Goal: Contribute content: Add original content to the website for others to see

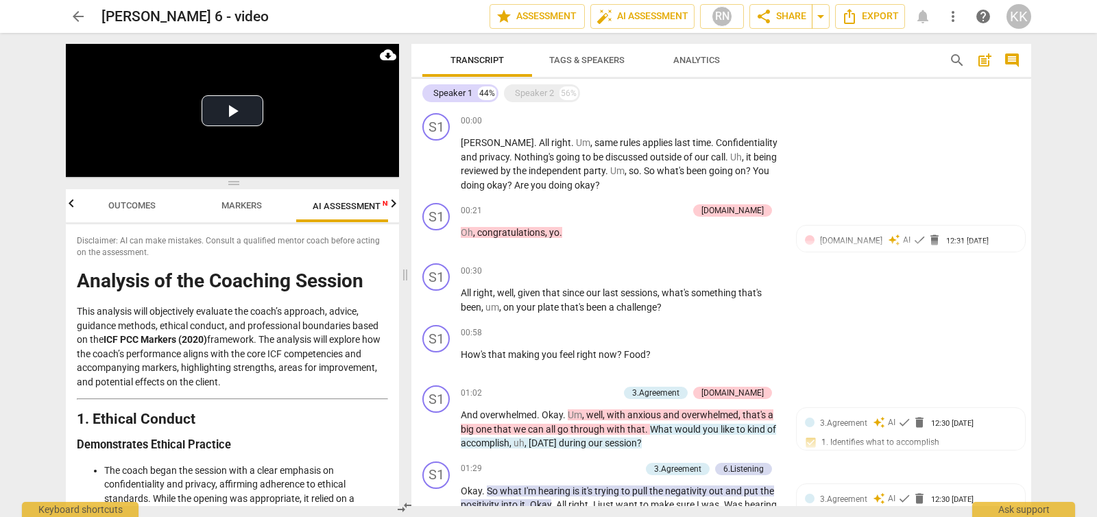
click at [78, 11] on span "arrow_back" at bounding box center [78, 16] width 16 height 16
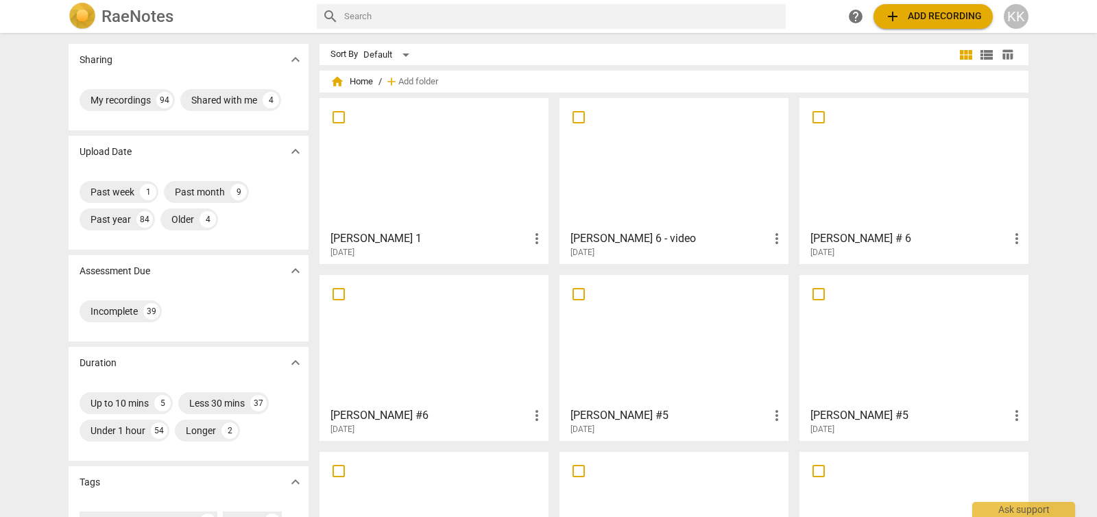
click at [1086, 70] on div "Sharing expand_more My recordings 94 Shared with me 4 Upload Date expand_more P…" at bounding box center [548, 275] width 1097 height 483
click at [1059, 82] on div "Sharing expand_more My recordings 94 Shared with me 4 Upload Date expand_more P…" at bounding box center [548, 275] width 1097 height 483
click at [358, 84] on span "home Home" at bounding box center [351, 82] width 42 height 14
click at [127, 18] on h2 "RaeNotes" at bounding box center [137, 16] width 72 height 19
click at [910, 16] on span "add Add recording" at bounding box center [932, 16] width 97 height 16
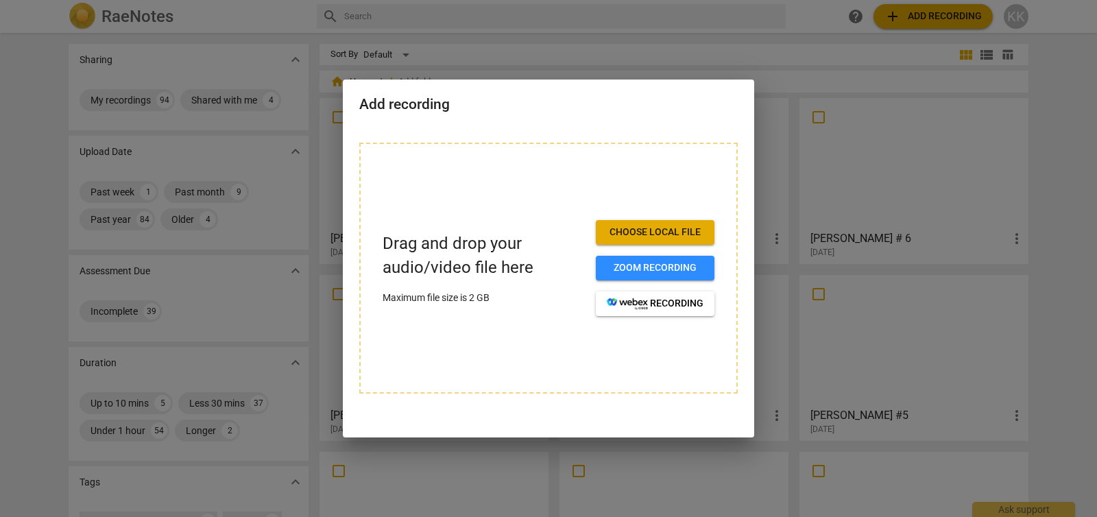
click at [654, 225] on button "Choose local file" at bounding box center [655, 232] width 119 height 25
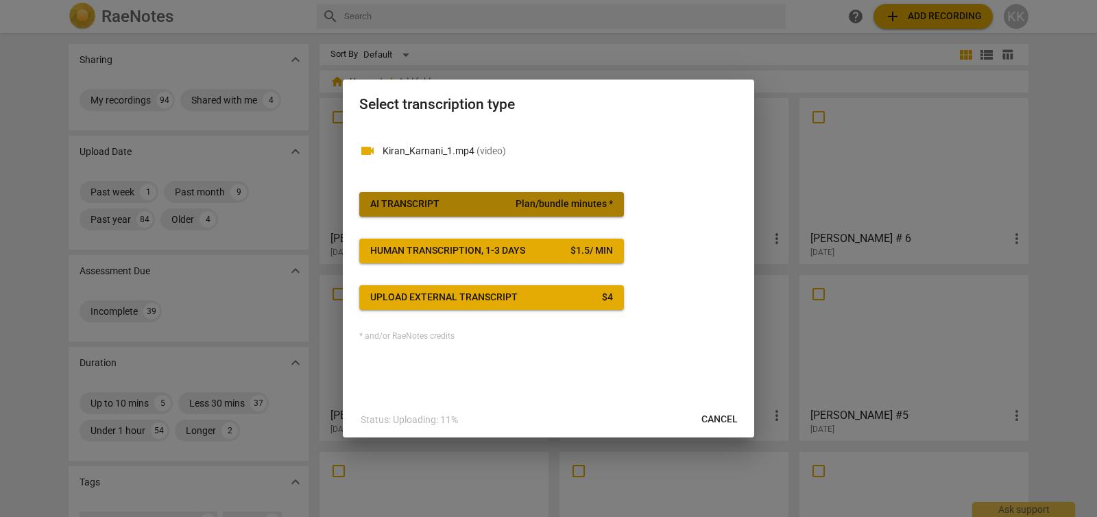
click at [474, 206] on span "AI Transcript Plan/bundle minutes *" at bounding box center [491, 204] width 243 height 14
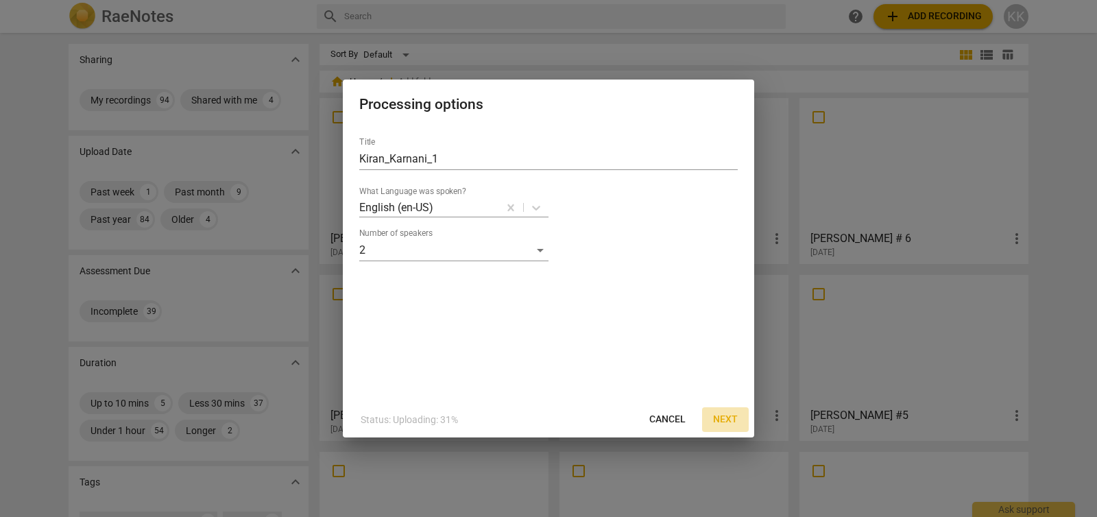
click at [732, 422] on span "Next" at bounding box center [725, 420] width 25 height 14
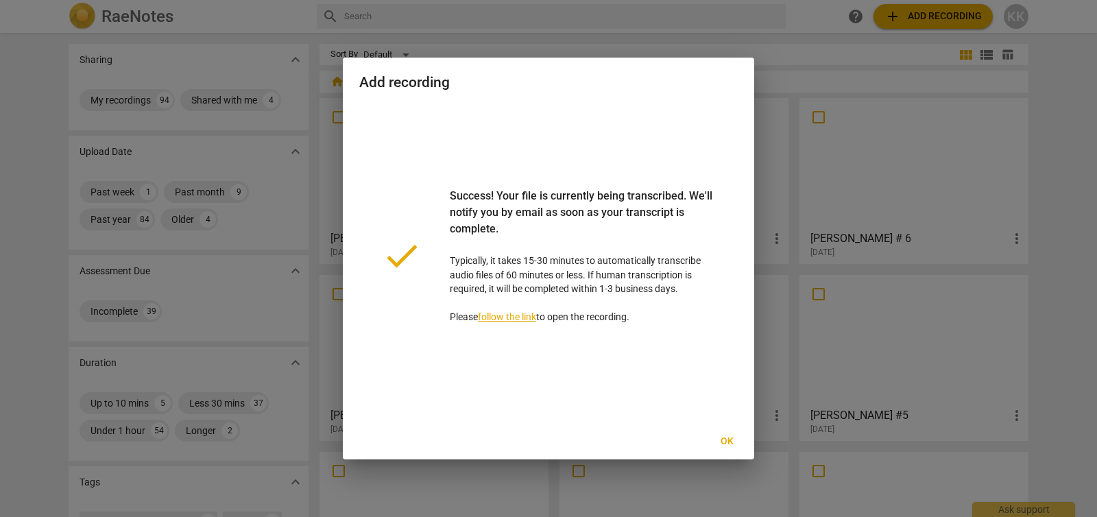
click at [814, 56] on div at bounding box center [548, 258] width 1097 height 517
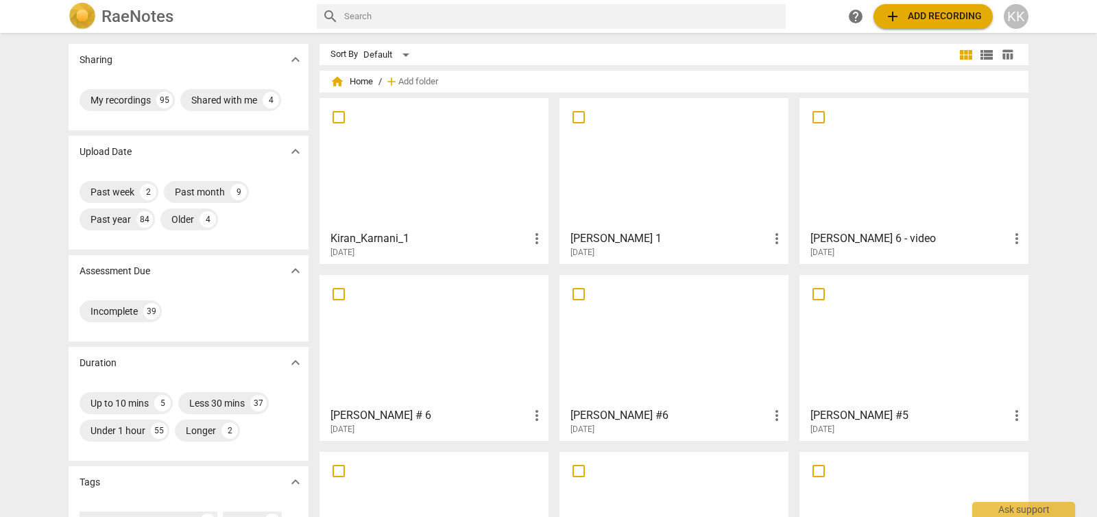
click at [467, 145] on div at bounding box center [433, 163] width 219 height 121
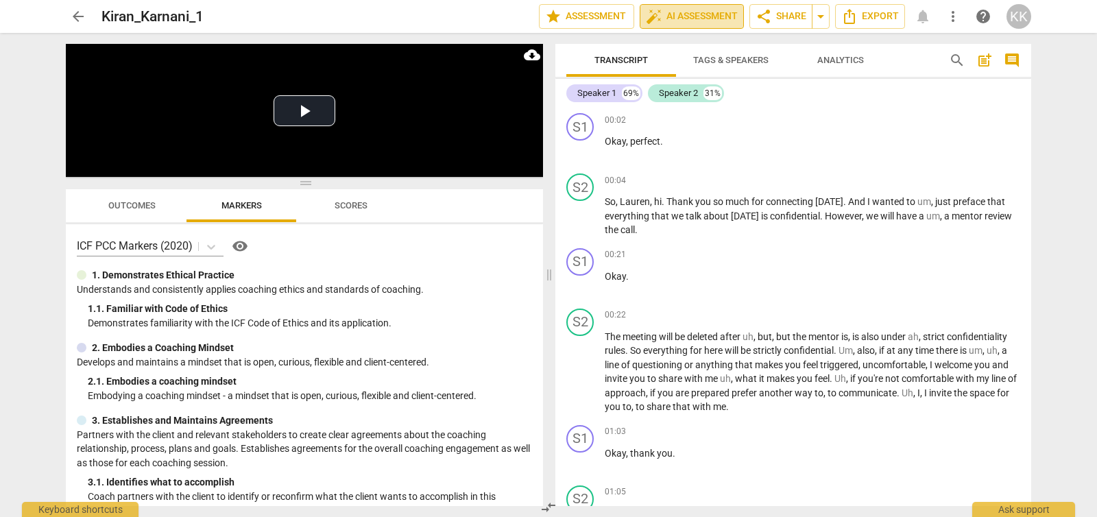
click at [676, 16] on span "auto_fix_high AI Assessment" at bounding box center [692, 16] width 92 height 16
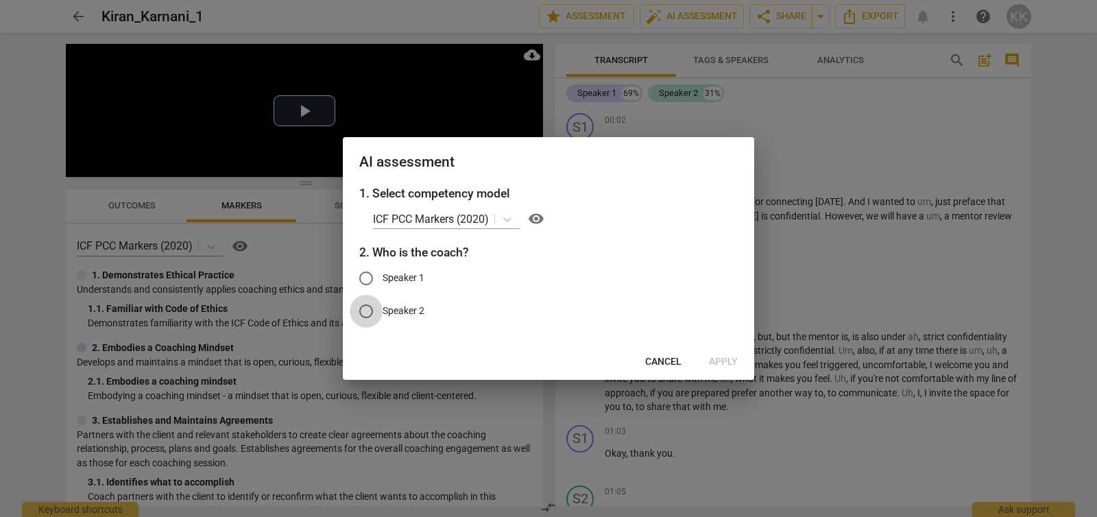
click at [371, 311] on input "Speaker 2" at bounding box center [366, 311] width 33 height 33
radio input "true"
click at [731, 364] on span "Apply" at bounding box center [723, 362] width 29 height 14
